Goal: Information Seeking & Learning: Check status

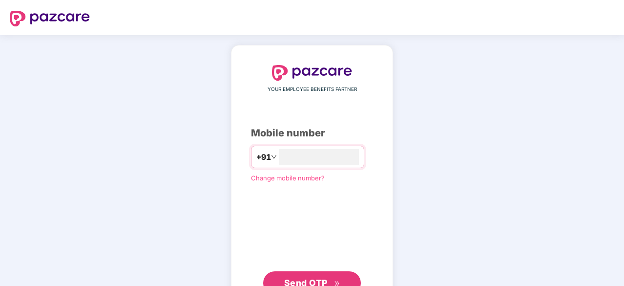
type input "**********"
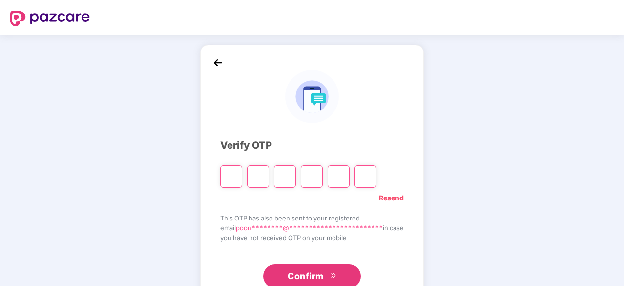
type input "*"
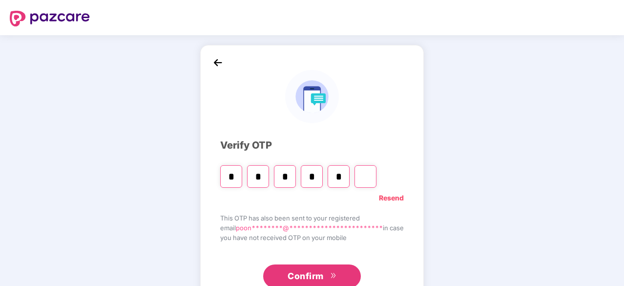
type input "*"
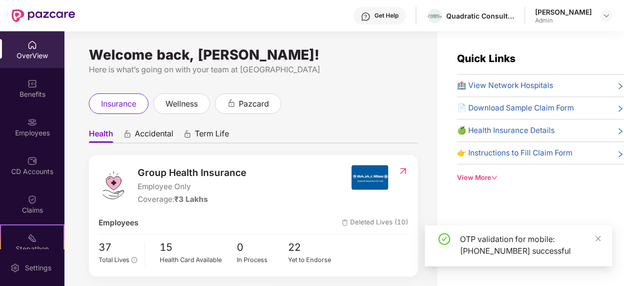
click at [175, 195] on div "Coverage: ₹3 Lakhs" at bounding box center [192, 199] width 108 height 12
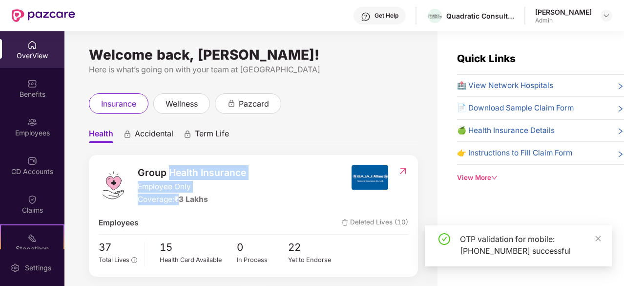
drag, startPoint x: 175, startPoint y: 195, endPoint x: 190, endPoint y: 167, distance: 31.7
click at [190, 167] on div "Group Health Insurance Employee Only Coverage: ₹3 Lakhs" at bounding box center [192, 185] width 108 height 41
click at [190, 167] on span "Group Health Insurance" at bounding box center [192, 172] width 108 height 15
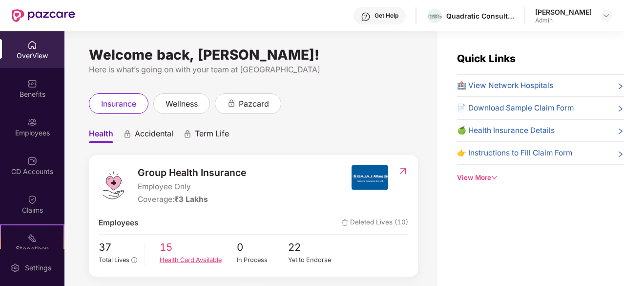
click at [165, 247] on span "15" at bounding box center [198, 247] width 77 height 16
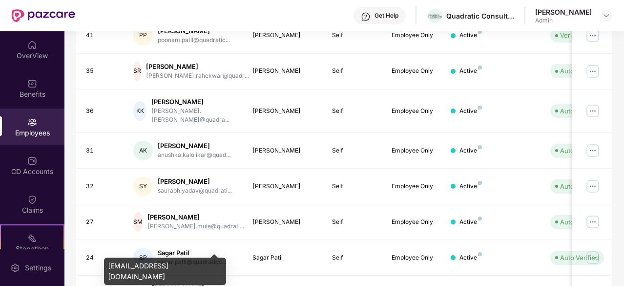
scroll to position [312, 0]
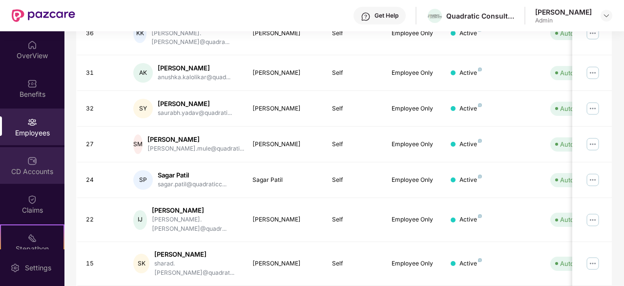
click at [35, 172] on div "CD Accounts" at bounding box center [32, 172] width 64 height 10
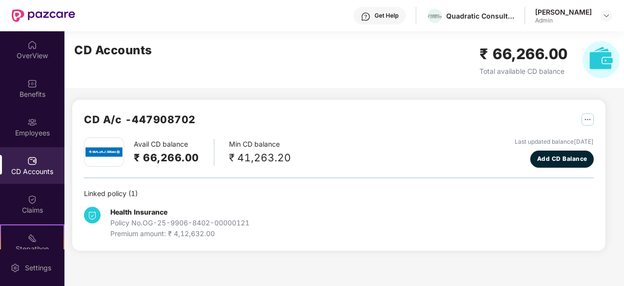
click at [159, 222] on div "Policy No. OG-25-9906-8402-00000121" at bounding box center [179, 222] width 139 height 11
drag, startPoint x: 159, startPoint y: 222, endPoint x: 169, endPoint y: 247, distance: 26.3
click at [169, 247] on div "CD A/c - 447908702 Avail CD balance ₹ 66,266.00 Min CD balance ₹ 41,263.20 Last…" at bounding box center [338, 175] width 533 height 151
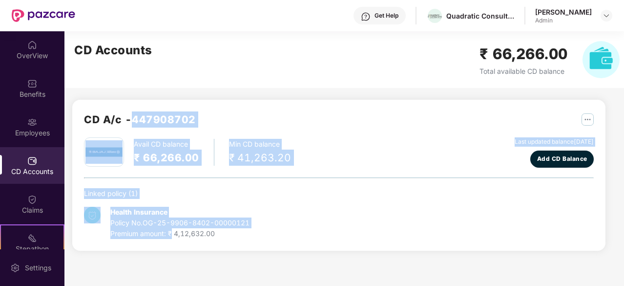
drag, startPoint x: 169, startPoint y: 247, endPoint x: 169, endPoint y: 99, distance: 147.5
click at [169, 100] on div "CD A/c - 447908702 Avail CD balance ₹ 66,266.00 Min CD balance ₹ 41,263.20 Last…" at bounding box center [338, 175] width 533 height 151
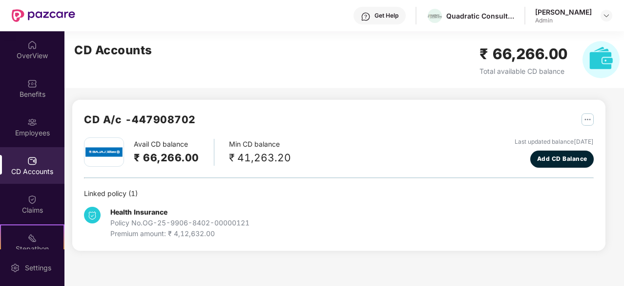
click at [215, 145] on div "Avail CD balance ₹ 66,266.00 Min CD balance ₹ 41,263.20" at bounding box center [187, 151] width 207 height 29
drag, startPoint x: 215, startPoint y: 145, endPoint x: 247, endPoint y: 179, distance: 46.7
click at [247, 179] on div "Avail CD balance ₹ 66,266.00 Min CD balance ₹ 41,263.20 Last updated balance [D…" at bounding box center [339, 188] width 510 height 102
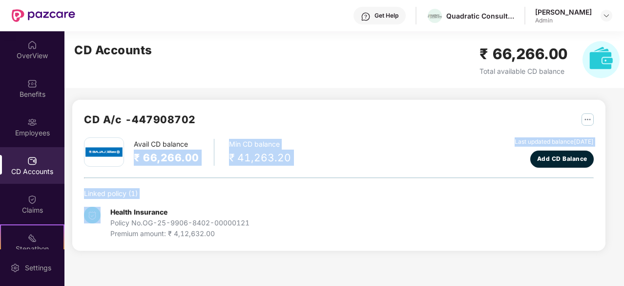
click at [247, 179] on div "Avail CD balance ₹ 66,266.00 Min CD balance ₹ 41,263.20 Last updated balance [D…" at bounding box center [339, 188] width 510 height 102
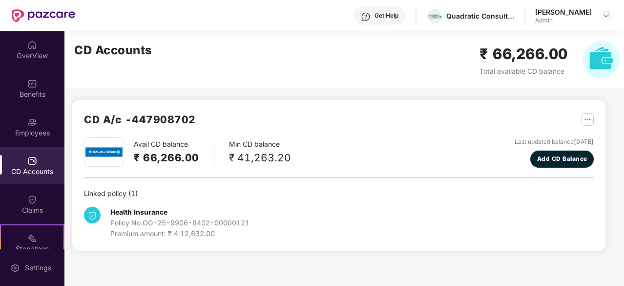
click at [575, 14] on div "[PERSON_NAME]" at bounding box center [563, 11] width 57 height 9
click at [603, 19] on img at bounding box center [607, 16] width 8 height 8
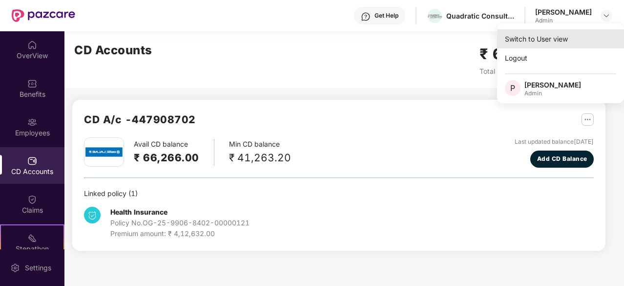
click at [549, 41] on div "Switch to User view" at bounding box center [560, 38] width 127 height 19
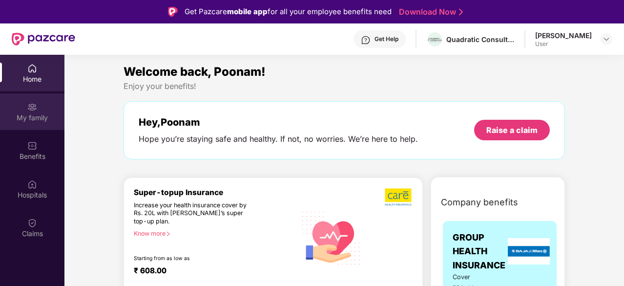
click at [41, 120] on div "My family" at bounding box center [32, 118] width 64 height 10
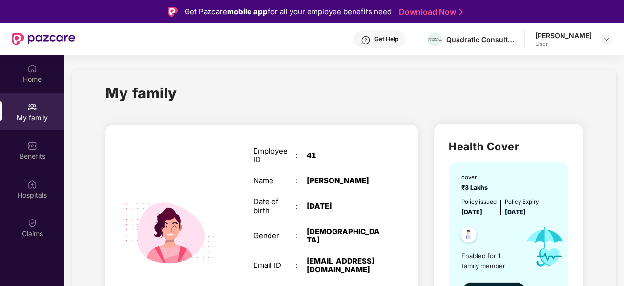
click at [335, 225] on div "Employee ID : 41 Name : [PERSON_NAME] Date of birth : [DEMOGRAPHIC_DATA] Gender…" at bounding box center [317, 240] width 147 height 212
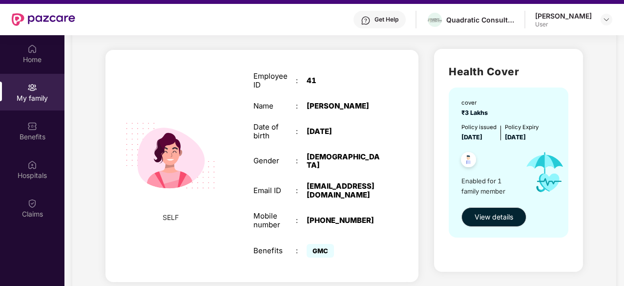
scroll to position [39, 0]
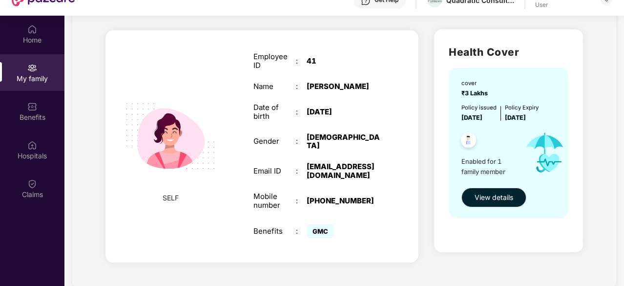
click at [320, 237] on span "GMC" at bounding box center [320, 231] width 27 height 14
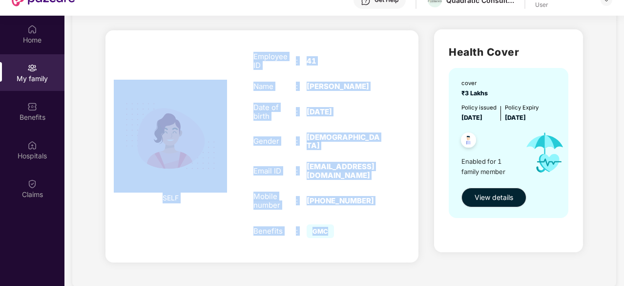
scroll to position [20, 0]
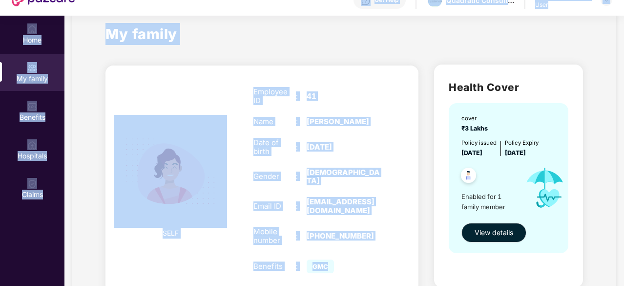
drag, startPoint x: 320, startPoint y: 237, endPoint x: 276, endPoint y: 10, distance: 230.8
click at [276, 10] on div "Get Pazcare mobile app for all your employee benefits need Download Now Get Hel…" at bounding box center [312, 131] width 624 height 340
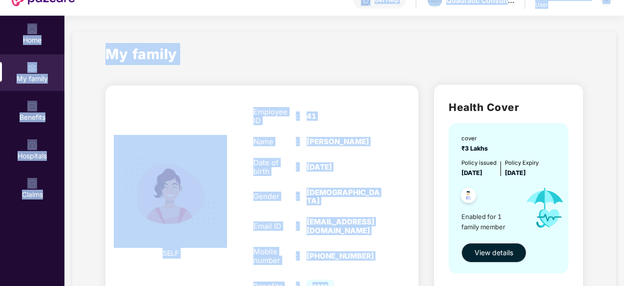
click at [244, 78] on div "SELF Employee ID : 41 Name : [PERSON_NAME] Date of birth : [DEMOGRAPHIC_DATA] G…" at bounding box center [262, 203] width 329 height 253
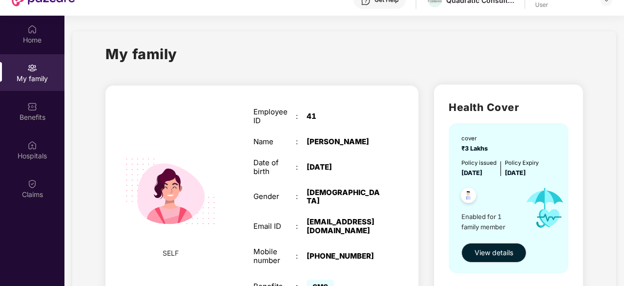
click at [282, 113] on div "Employee ID" at bounding box center [275, 116] width 42 height 18
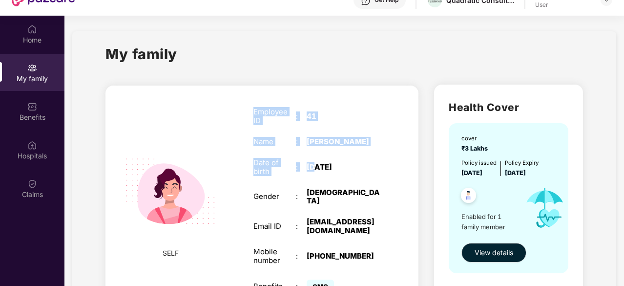
drag, startPoint x: 282, startPoint y: 113, endPoint x: 316, endPoint y: 161, distance: 58.7
click at [316, 161] on div "Employee ID : 41 Name : [PERSON_NAME] Date of birth : [DEMOGRAPHIC_DATA] Gender…" at bounding box center [317, 201] width 147 height 212
click at [288, 129] on div "Employee ID : 41 Name : [PERSON_NAME] Date of birth : [DEMOGRAPHIC_DATA] Gender…" at bounding box center [317, 201] width 147 height 212
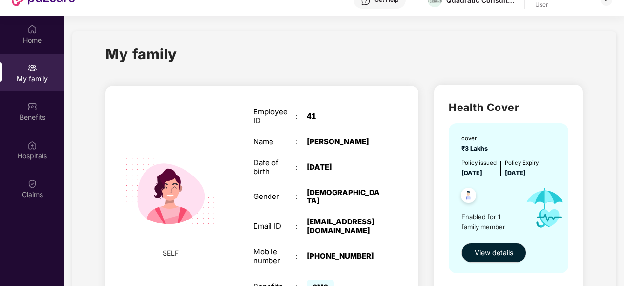
click at [322, 163] on div "[DATE]" at bounding box center [344, 167] width 74 height 9
click at [177, 249] on span "SELF" at bounding box center [171, 253] width 16 height 11
drag, startPoint x: 177, startPoint y: 249, endPoint x: 273, endPoint y: 126, distance: 155.6
click at [273, 126] on div "SELF Employee ID : 41 Name : [PERSON_NAME] Date of birth : [DEMOGRAPHIC_DATA] G…" at bounding box center [262, 201] width 313 height 232
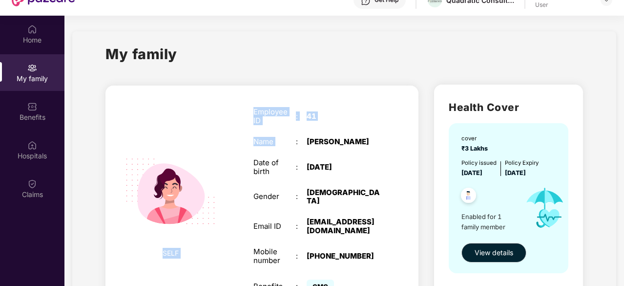
click at [273, 126] on div "Employee ID : 41 Name : [PERSON_NAME] Date of birth : [DEMOGRAPHIC_DATA] Gender…" at bounding box center [317, 201] width 147 height 212
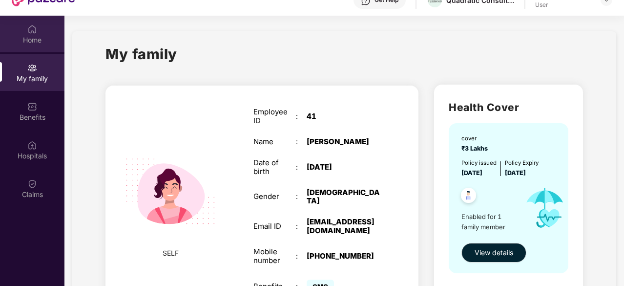
click at [35, 40] on div "Home" at bounding box center [32, 40] width 64 height 10
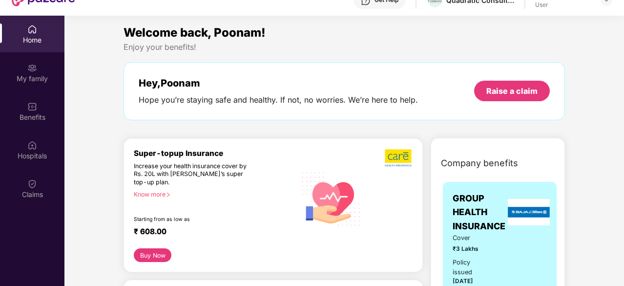
click at [155, 87] on div "Hey, Poonam" at bounding box center [278, 83] width 279 height 12
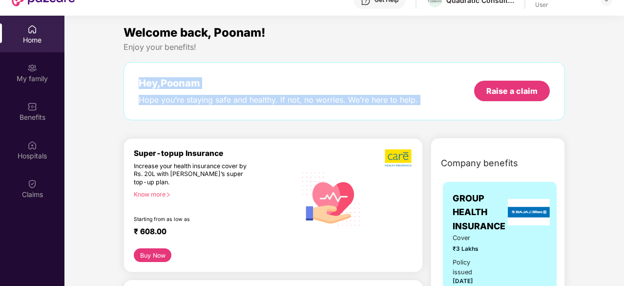
drag, startPoint x: 155, startPoint y: 87, endPoint x: 163, endPoint y: 109, distance: 24.0
click at [163, 109] on div "Hey, Poonam Hope you’re staying safe and healthy. If not, no worries. We’re her…" at bounding box center [345, 91] width 442 height 58
